Goal: Check status: Check status

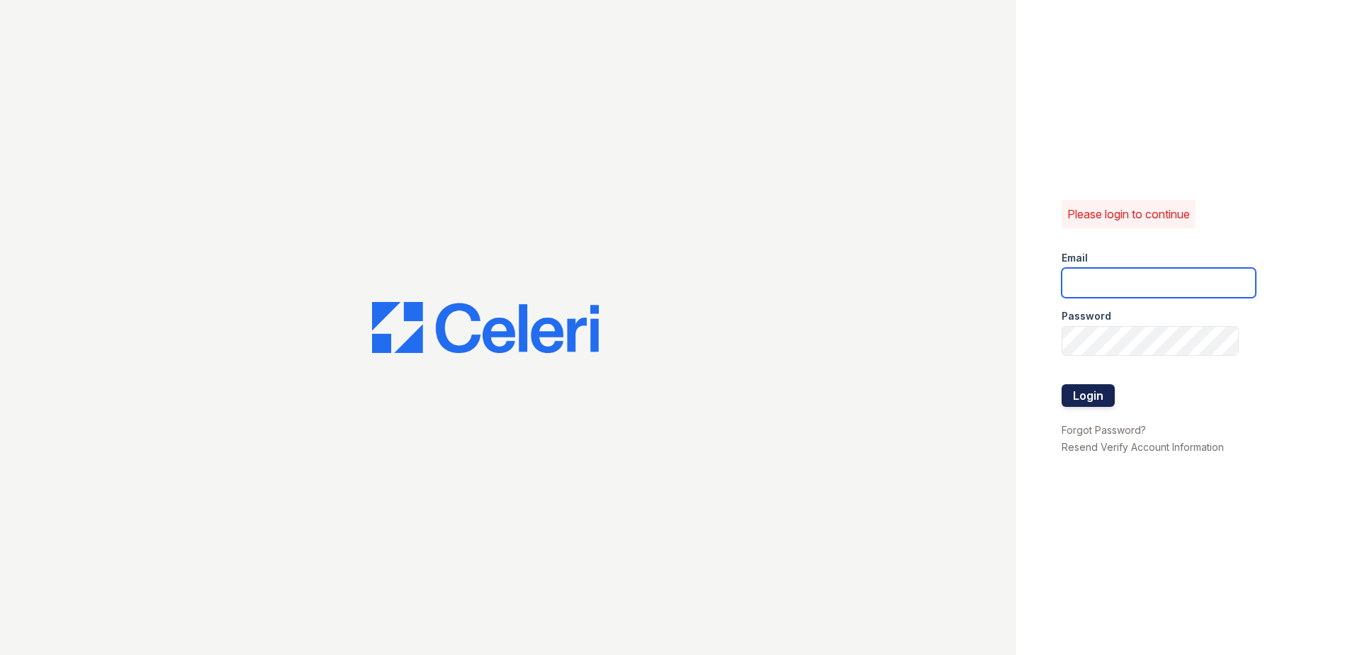
type input "[EMAIL_ADDRESS][DOMAIN_NAME]"
click at [1088, 388] on button "Login" at bounding box center [1087, 395] width 53 height 23
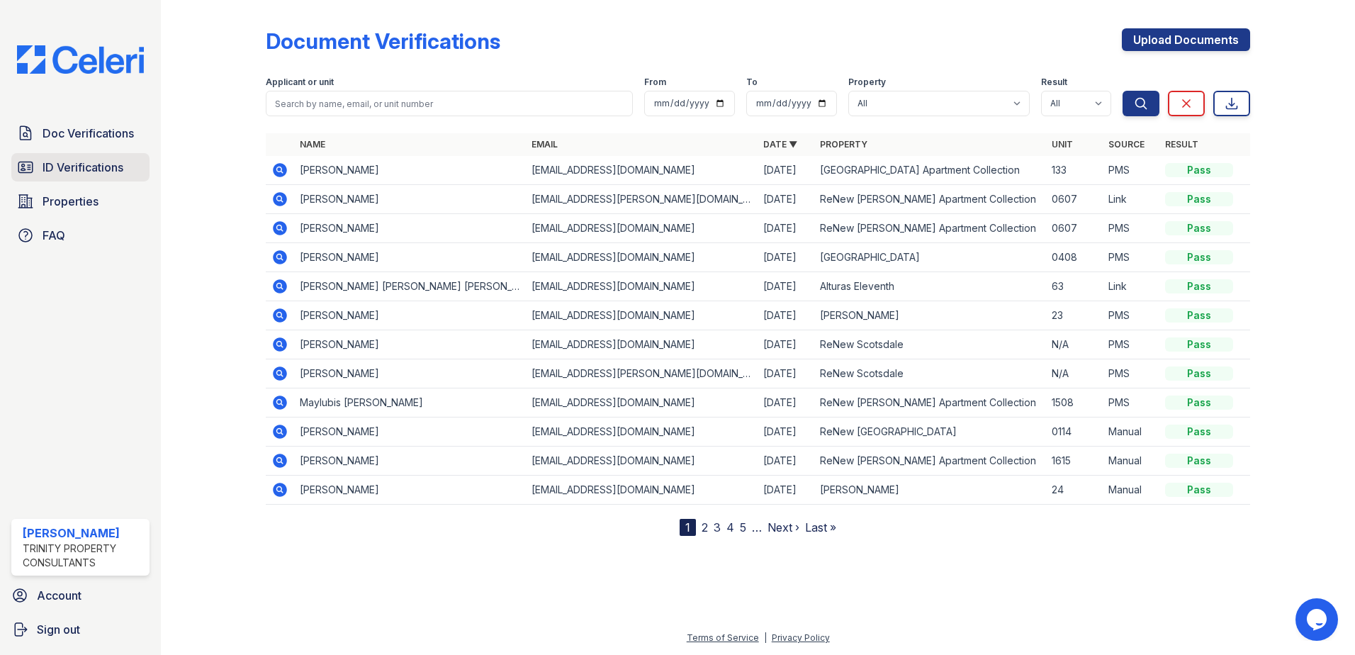
click at [58, 178] on link "ID Verifications" at bounding box center [80, 167] width 138 height 28
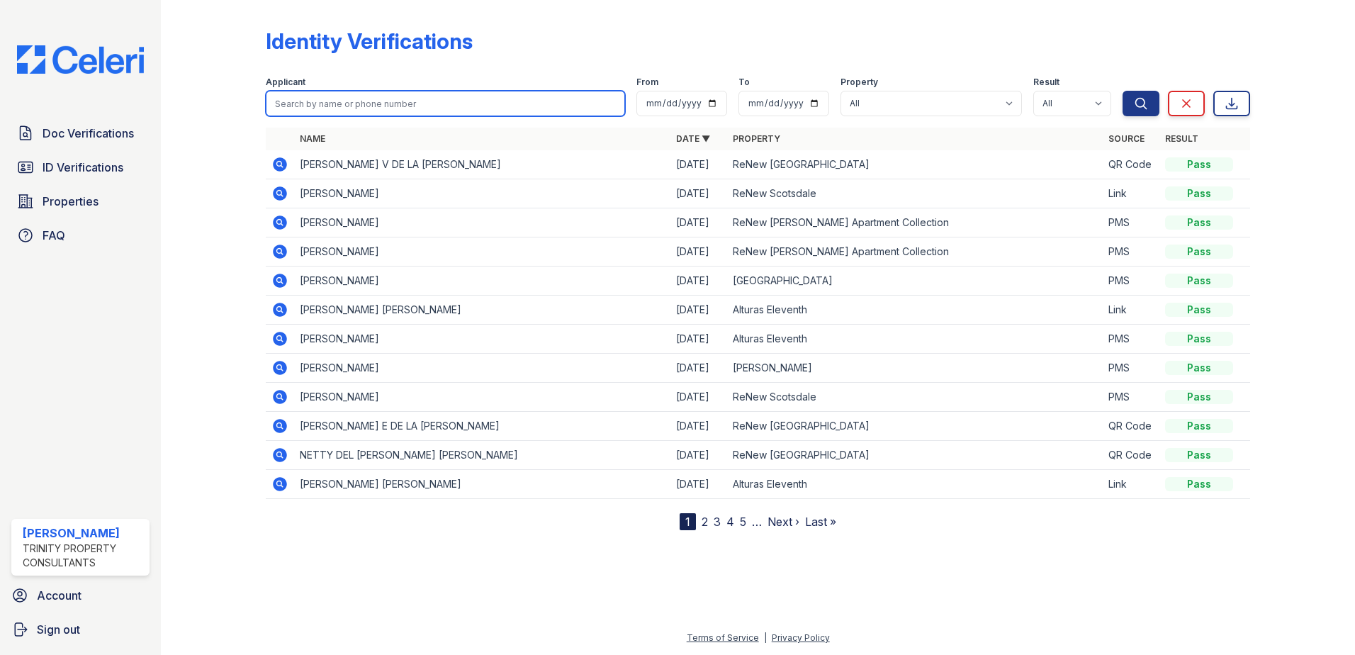
click at [334, 103] on input "search" at bounding box center [445, 104] width 359 height 26
type input "Susana Villa"
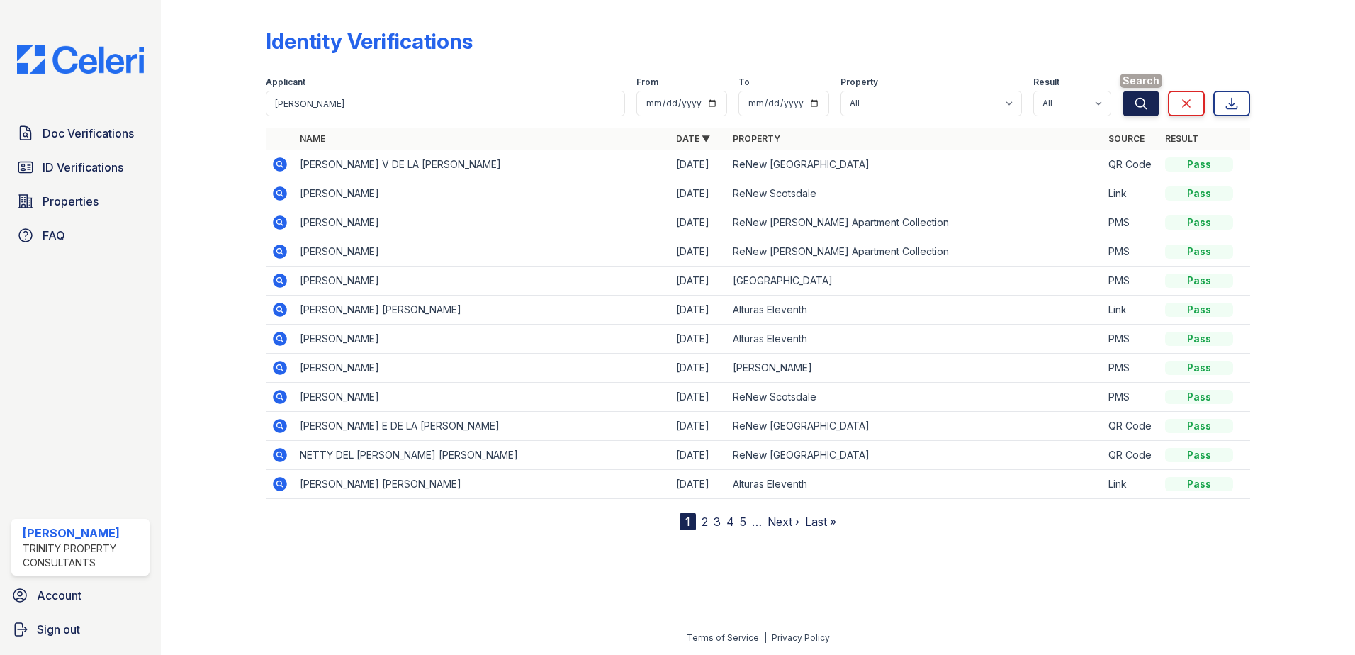
click at [1138, 98] on icon "submit" at bounding box center [1141, 103] width 11 height 11
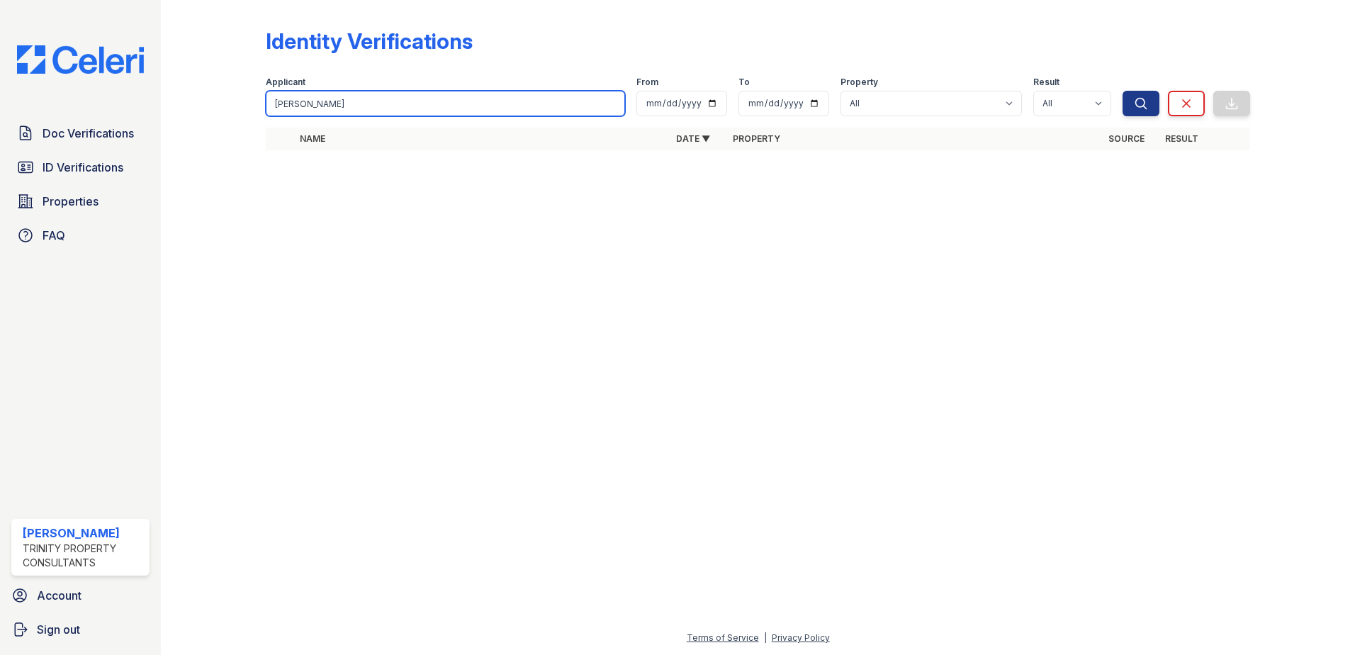
click at [349, 108] on input "Susana Villa" at bounding box center [445, 104] width 359 height 26
type input "Susana"
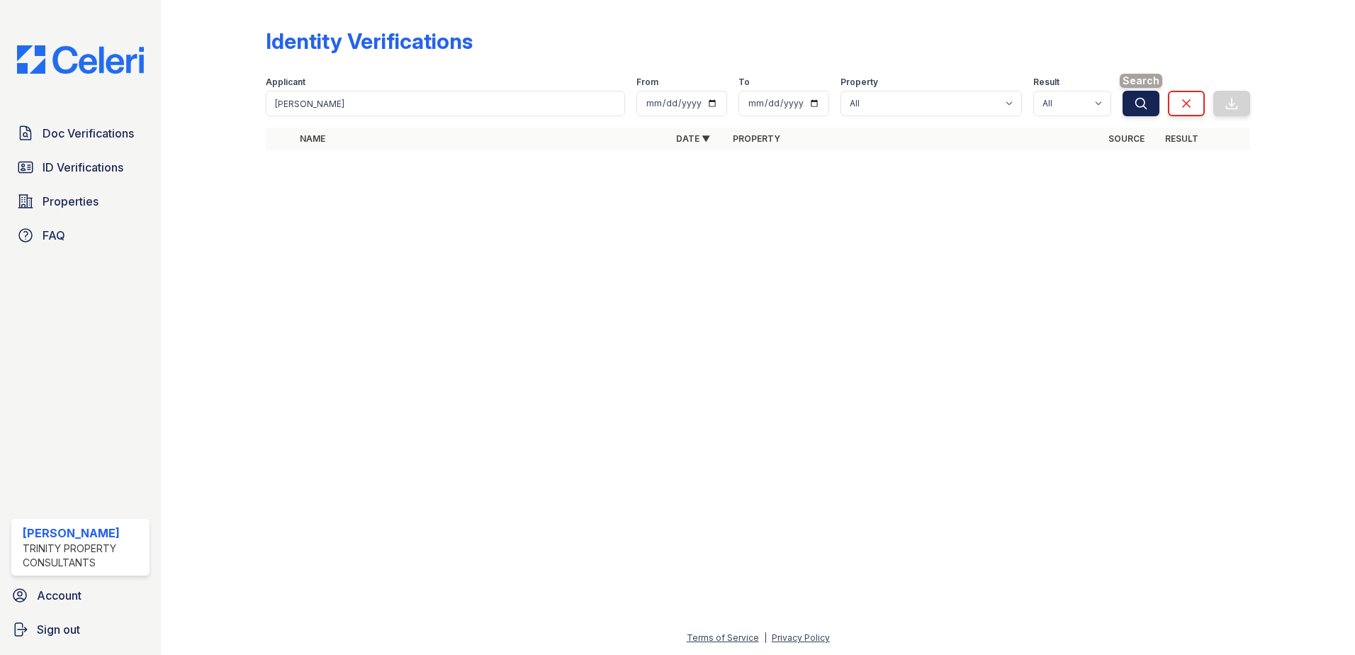
click at [1134, 101] on icon "submit" at bounding box center [1141, 103] width 14 height 14
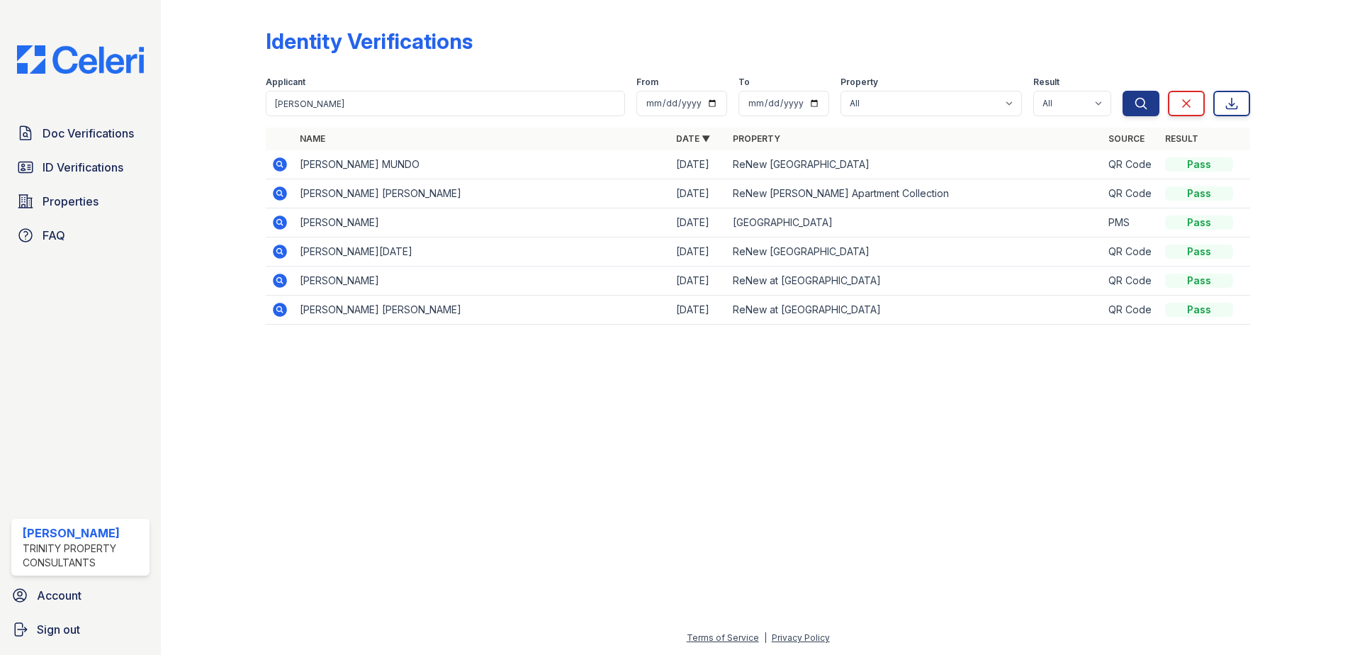
click at [281, 165] on icon at bounding box center [279, 164] width 17 height 17
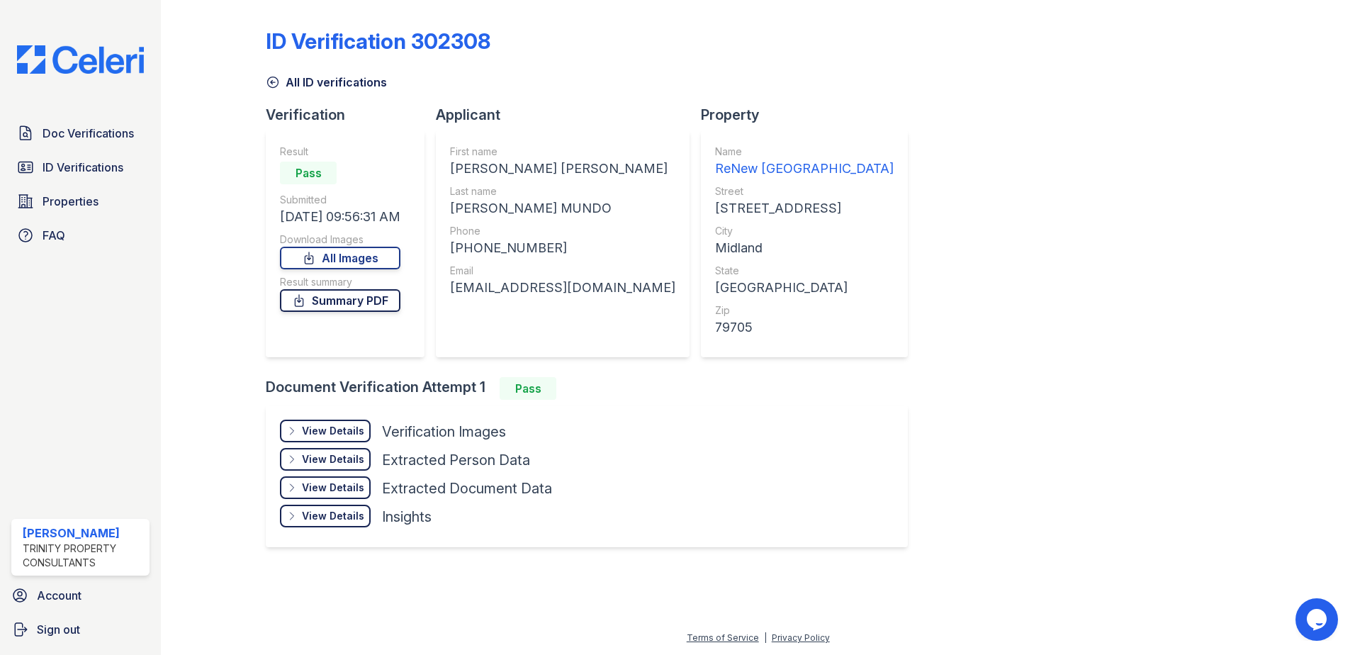
click at [320, 300] on link "Summary PDF" at bounding box center [340, 300] width 120 height 23
